Goal: Task Accomplishment & Management: Manage account settings

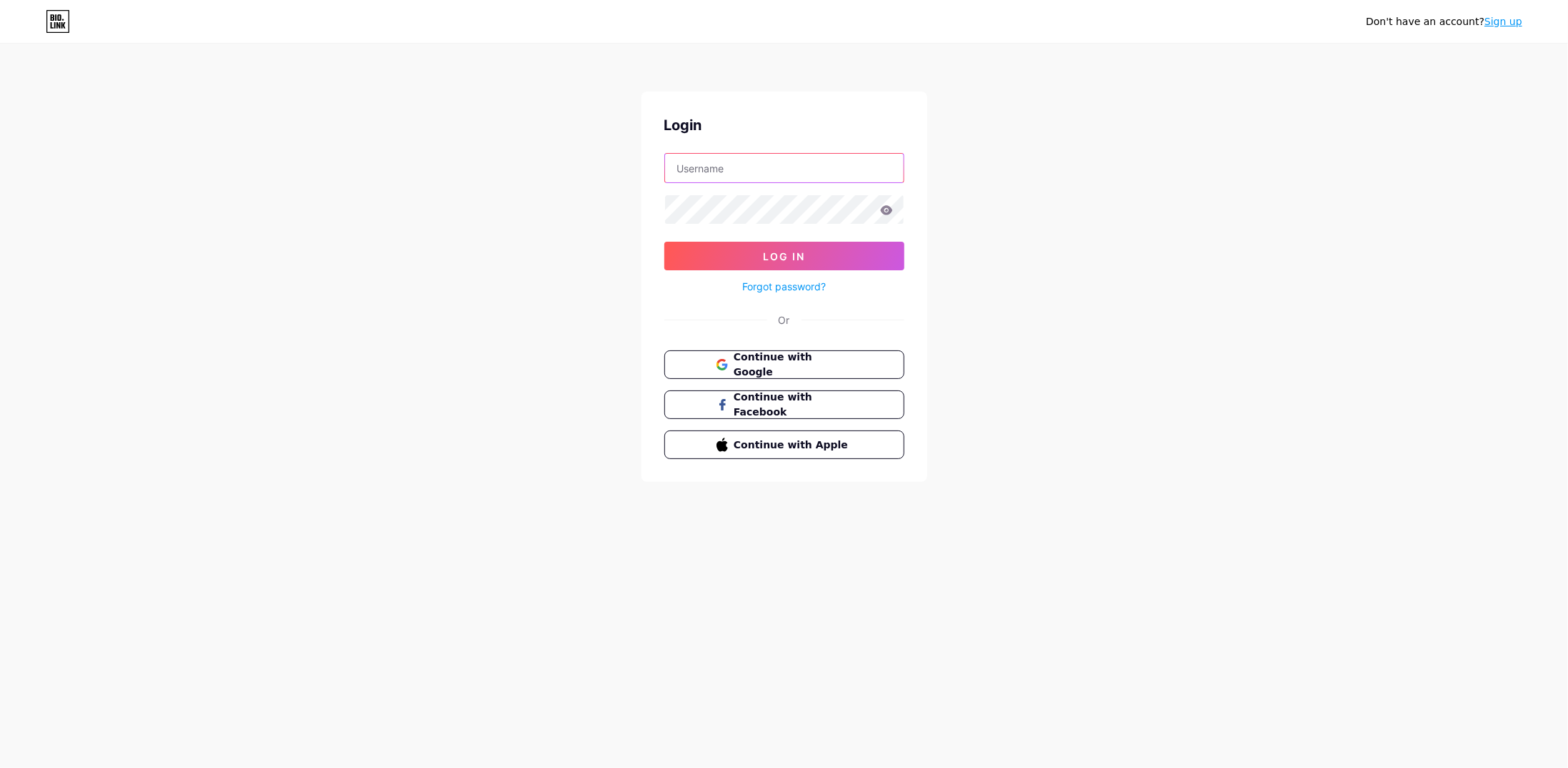
type input "[EMAIL_ADDRESS][DOMAIN_NAME]"
click at [800, 242] on button "Log In" at bounding box center [784, 255] width 240 height 28
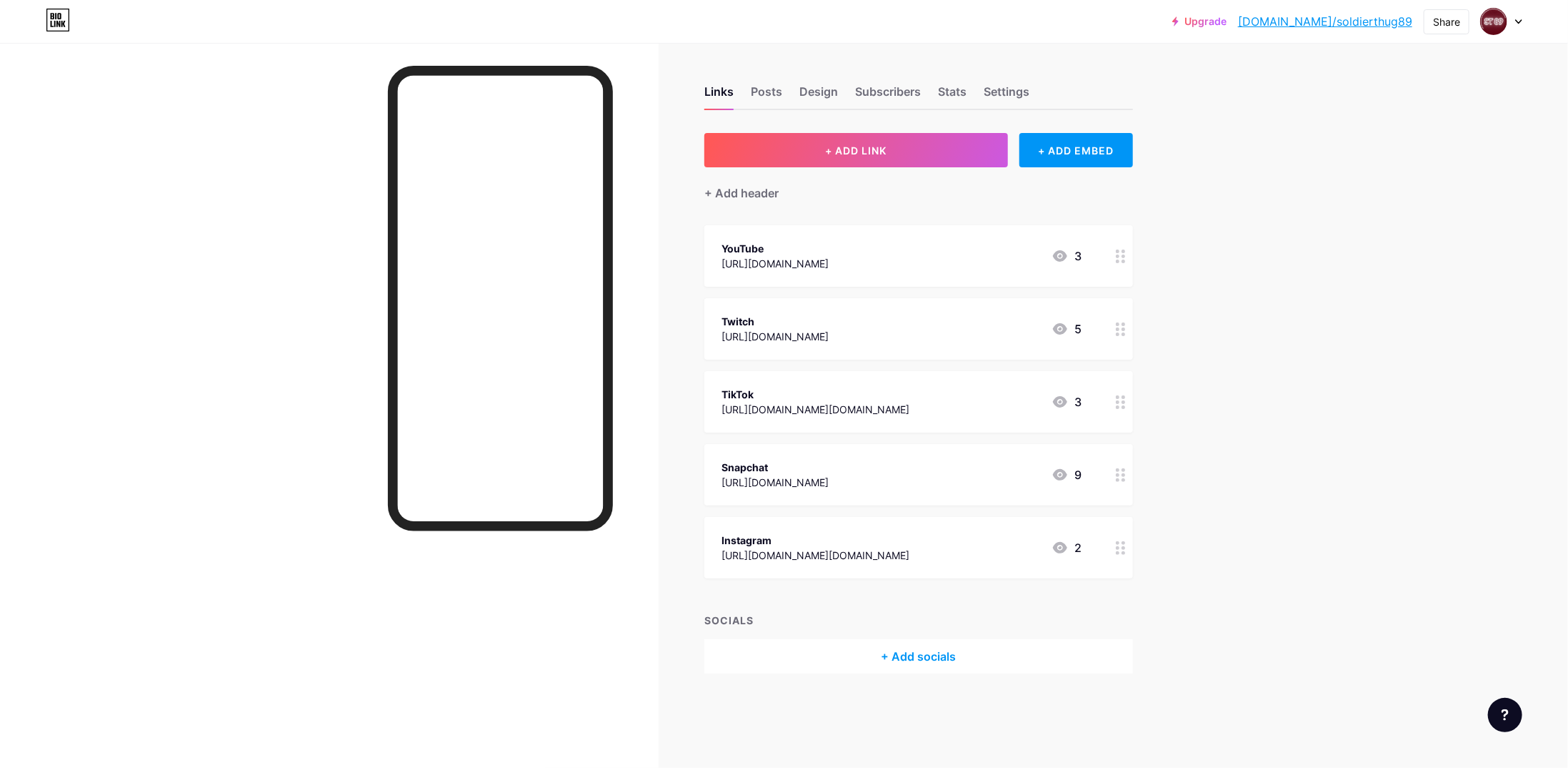
click at [842, 402] on div "[URL][DOMAIN_NAME][DOMAIN_NAME]" at bounding box center [816, 409] width 188 height 15
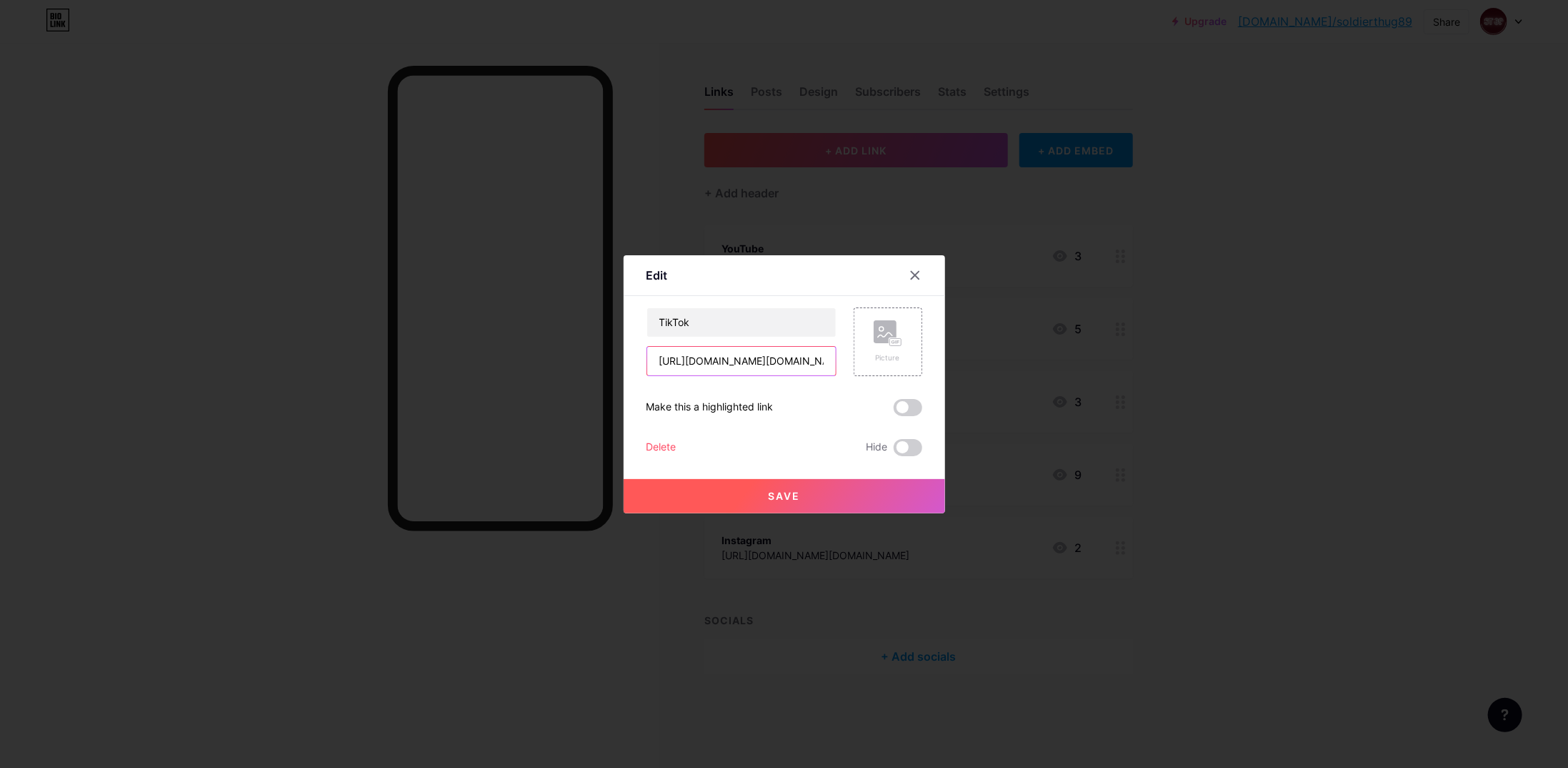
drag, startPoint x: 835, startPoint y: 366, endPoint x: 626, endPoint y: 363, distance: 209.0
click at [626, 363] on div "Edit Content YouTube Play YouTube video without leaving your page. ADD Vimeo Pl…" at bounding box center [784, 384] width 322 height 258
paste input "?_t=ZS-8zrau0rVIE3&_r=1"
type input "[URL][DOMAIN_NAME][DOMAIN_NAME]"
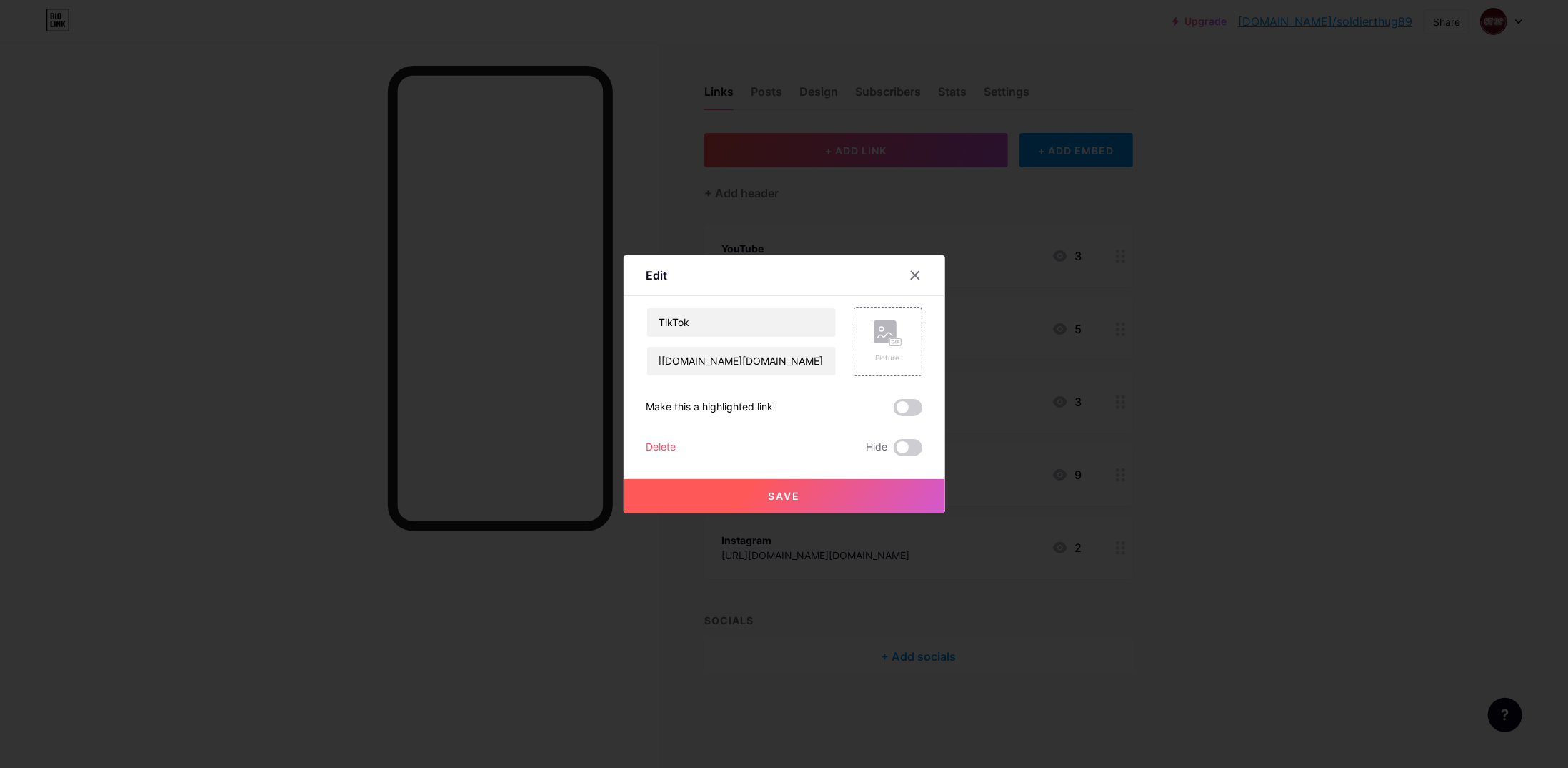
scroll to position [0, 0]
click at [781, 488] on button "Save" at bounding box center [784, 496] width 322 height 34
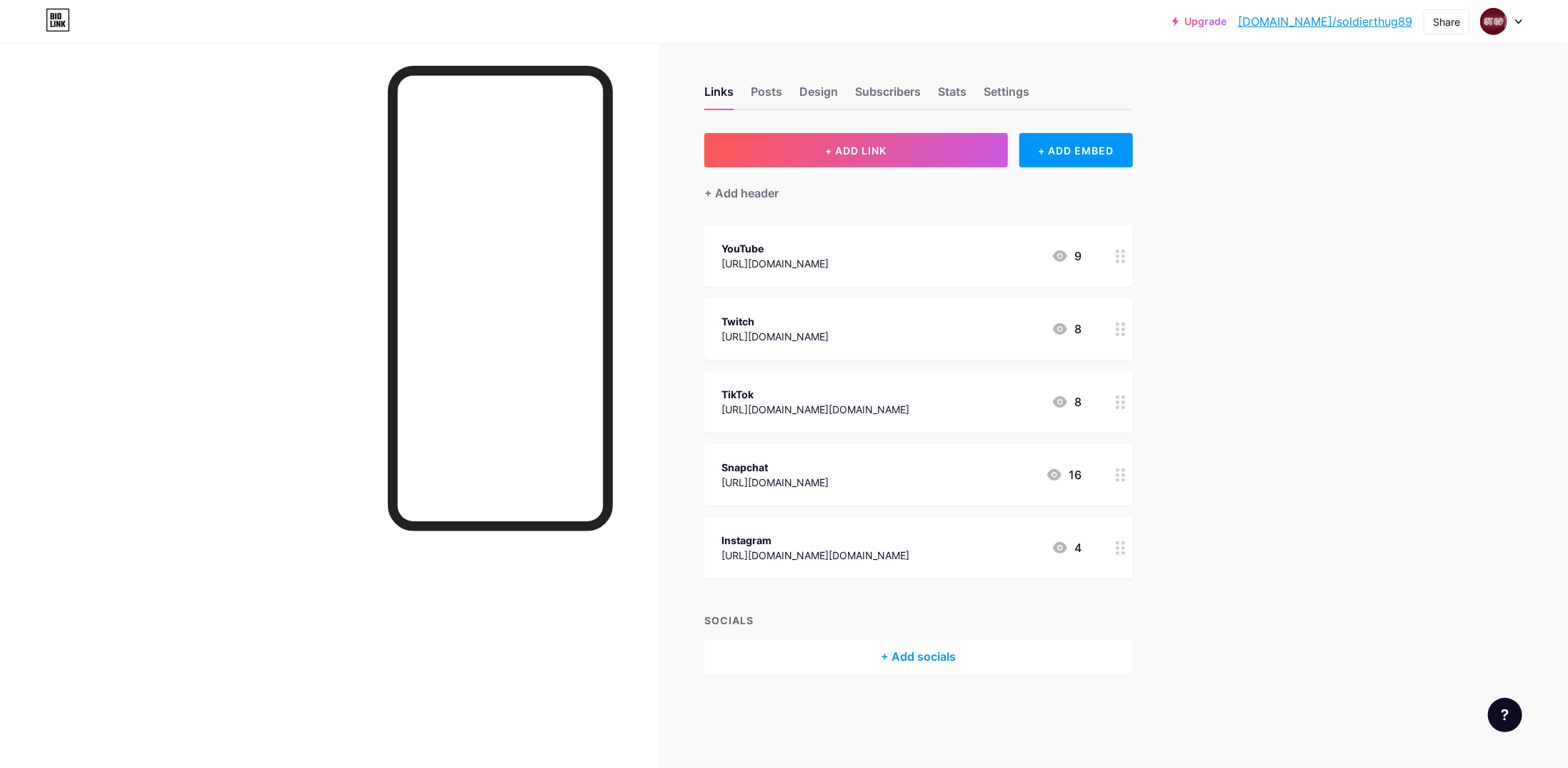
click at [910, 407] on div "[URL][DOMAIN_NAME][DOMAIN_NAME]" at bounding box center [816, 409] width 188 height 15
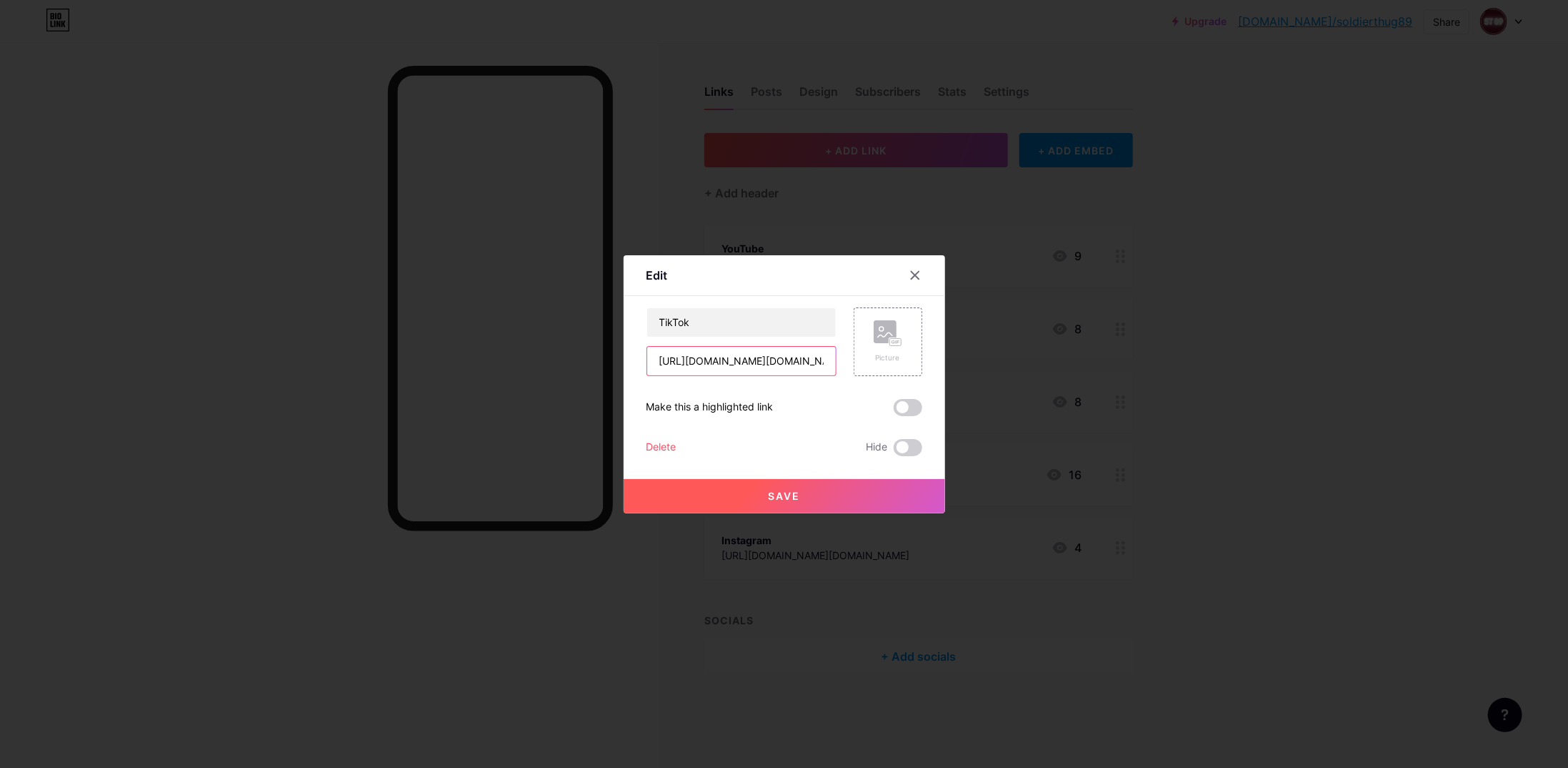
click at [798, 369] on input "[URL][DOMAIN_NAME][DOMAIN_NAME]" at bounding box center [742, 360] width 189 height 28
paste input "is_from_webapp=1&sender_device=pc"
type input "[URL][DOMAIN_NAME][DOMAIN_NAME]"
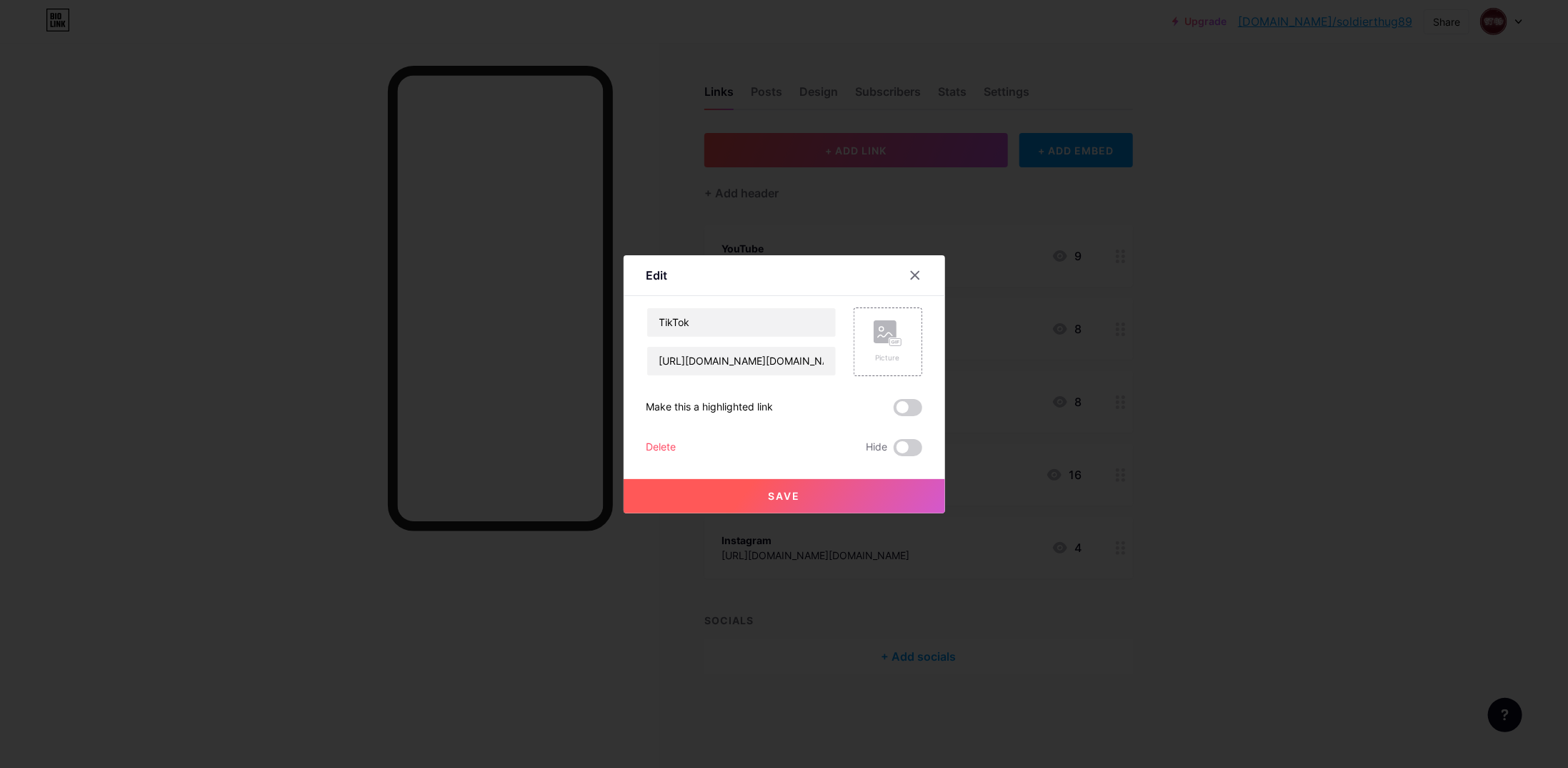
click at [803, 490] on button "Save" at bounding box center [784, 496] width 322 height 34
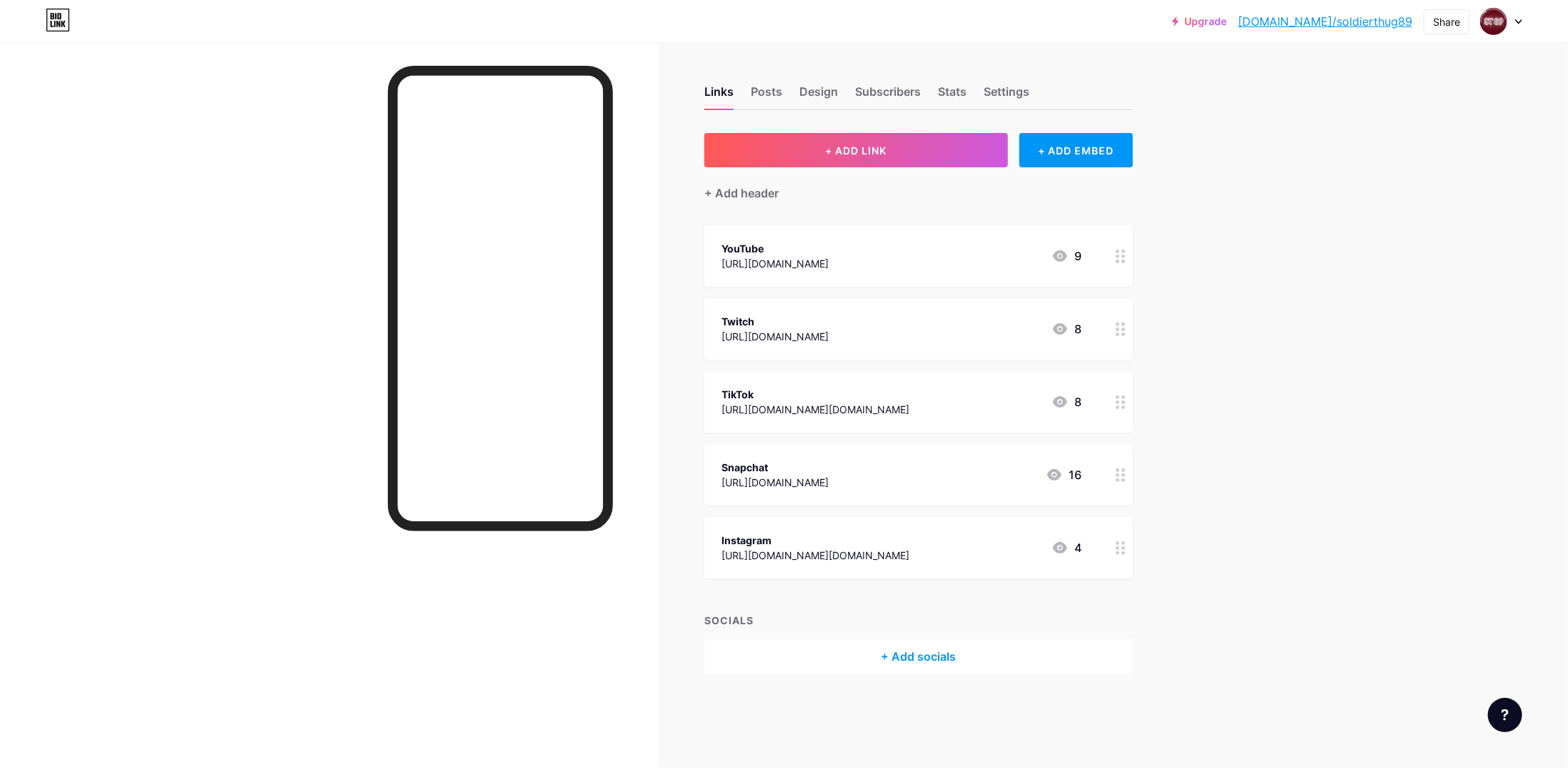
click at [885, 406] on div "[URL][DOMAIN_NAME][DOMAIN_NAME]" at bounding box center [816, 409] width 188 height 15
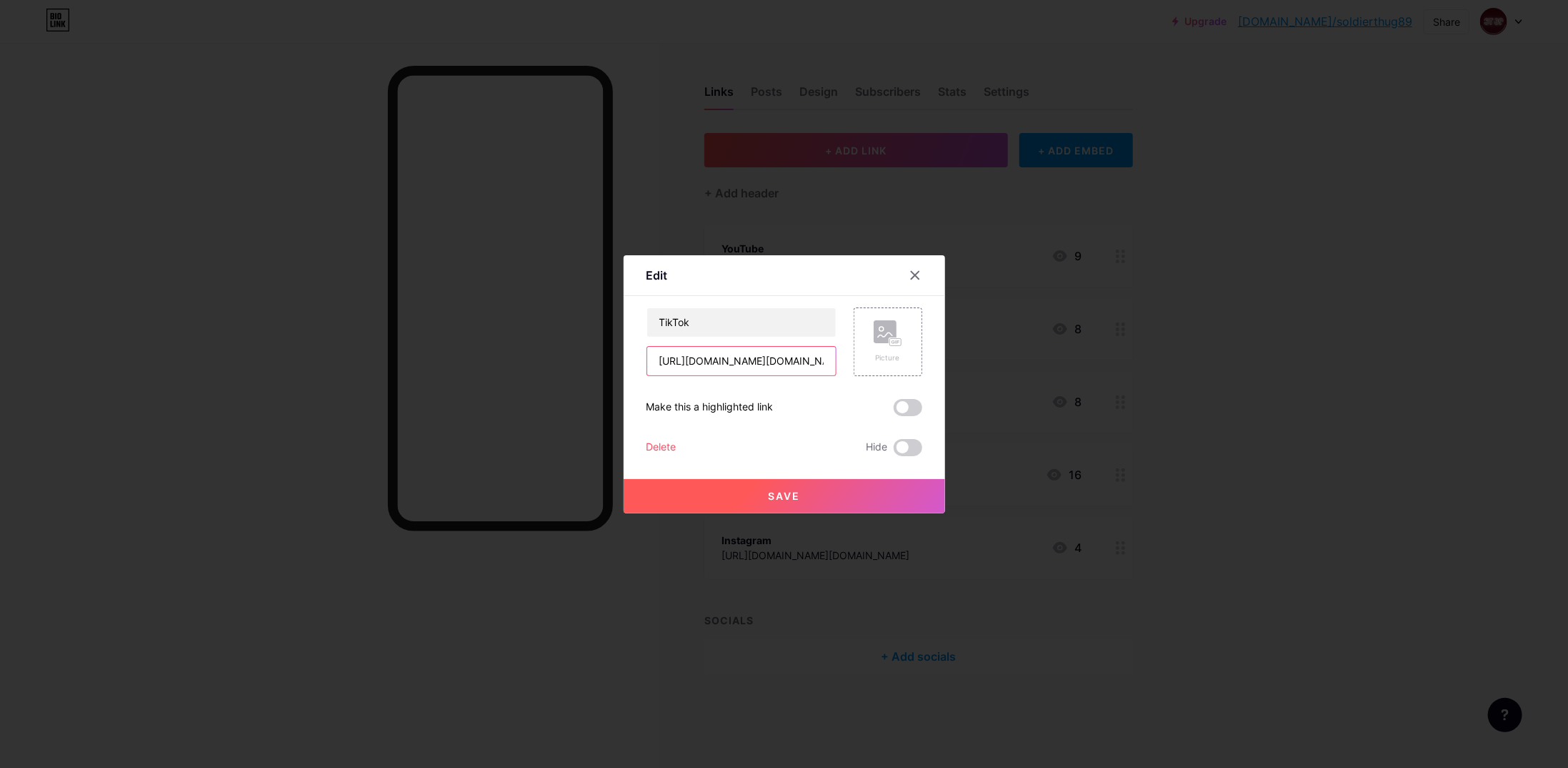
click at [823, 358] on input "[URL][DOMAIN_NAME][DOMAIN_NAME]" at bounding box center [742, 360] width 189 height 28
click at [905, 278] on div at bounding box center [915, 275] width 26 height 26
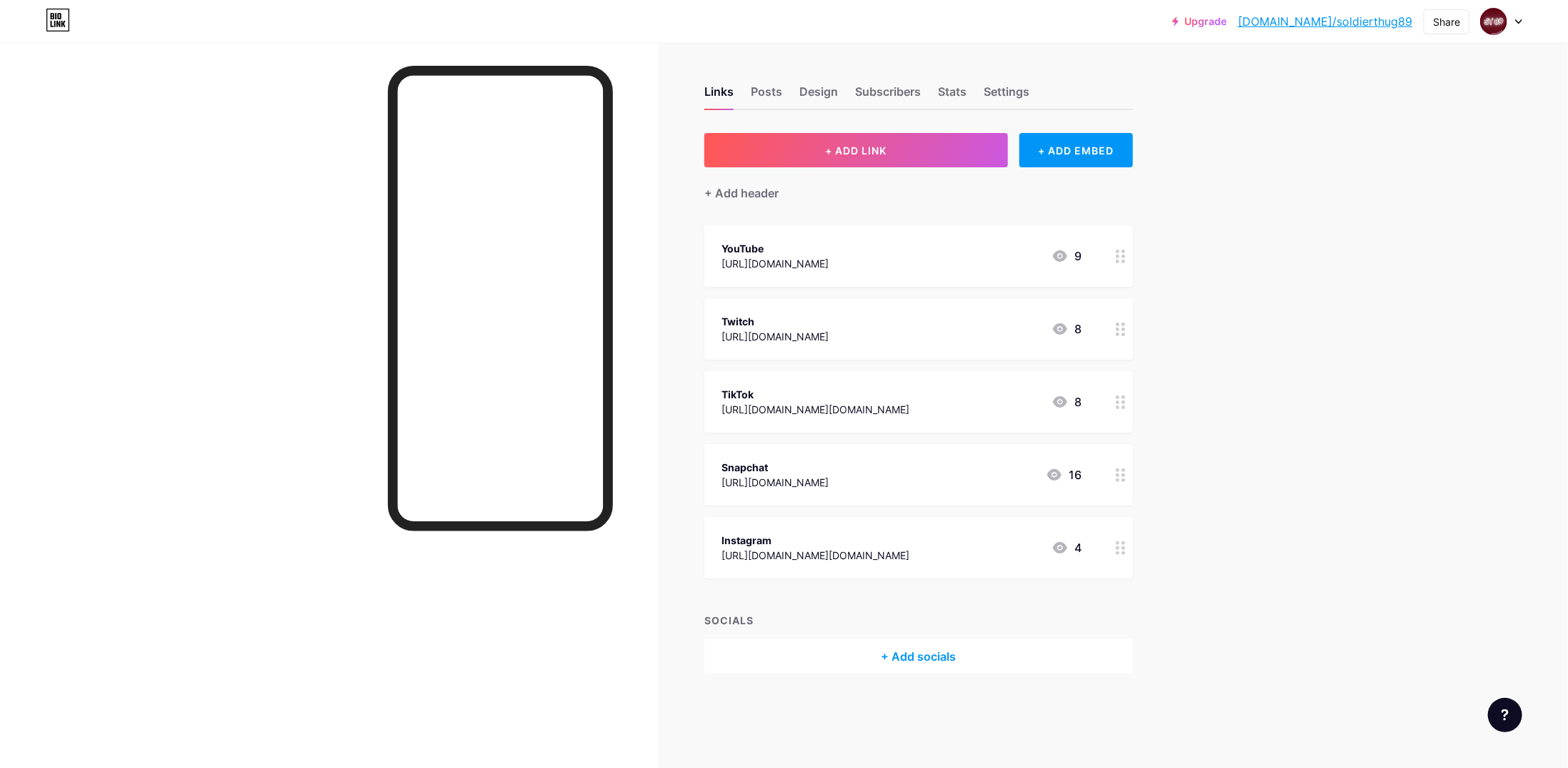
click at [1355, 22] on link "[DOMAIN_NAME]/soldierthug89" at bounding box center [1326, 21] width 174 height 17
